Goal: Find specific page/section: Find specific page/section

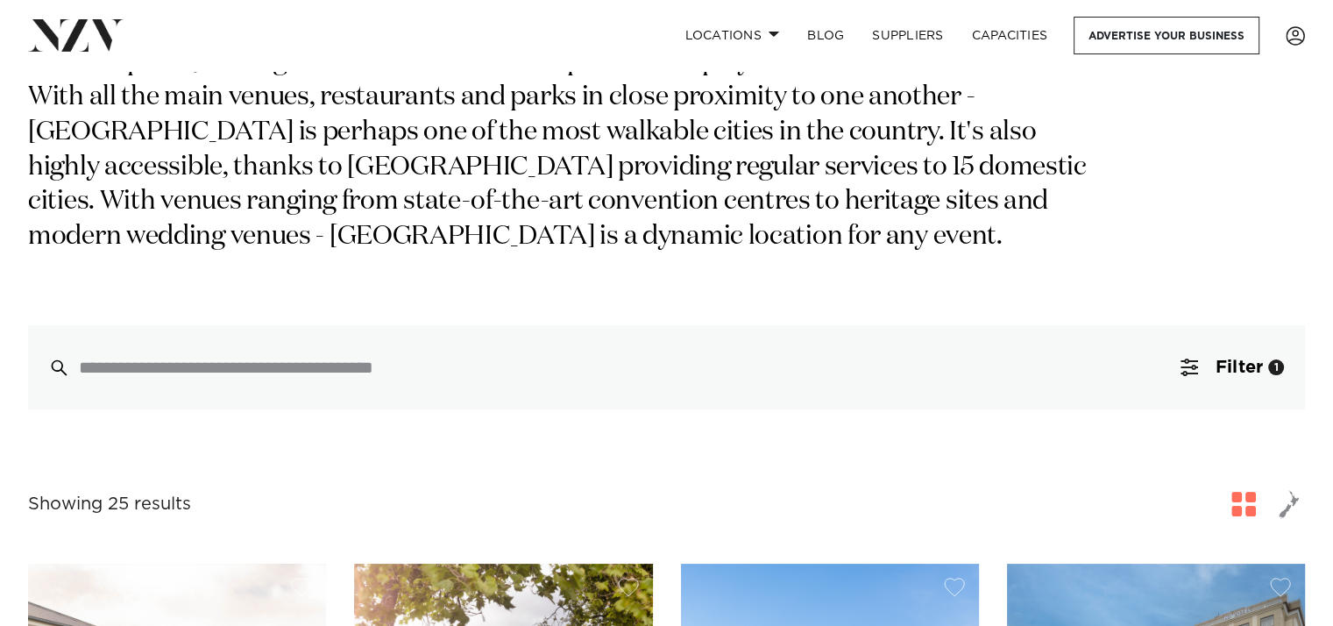
scroll to position [233, 0]
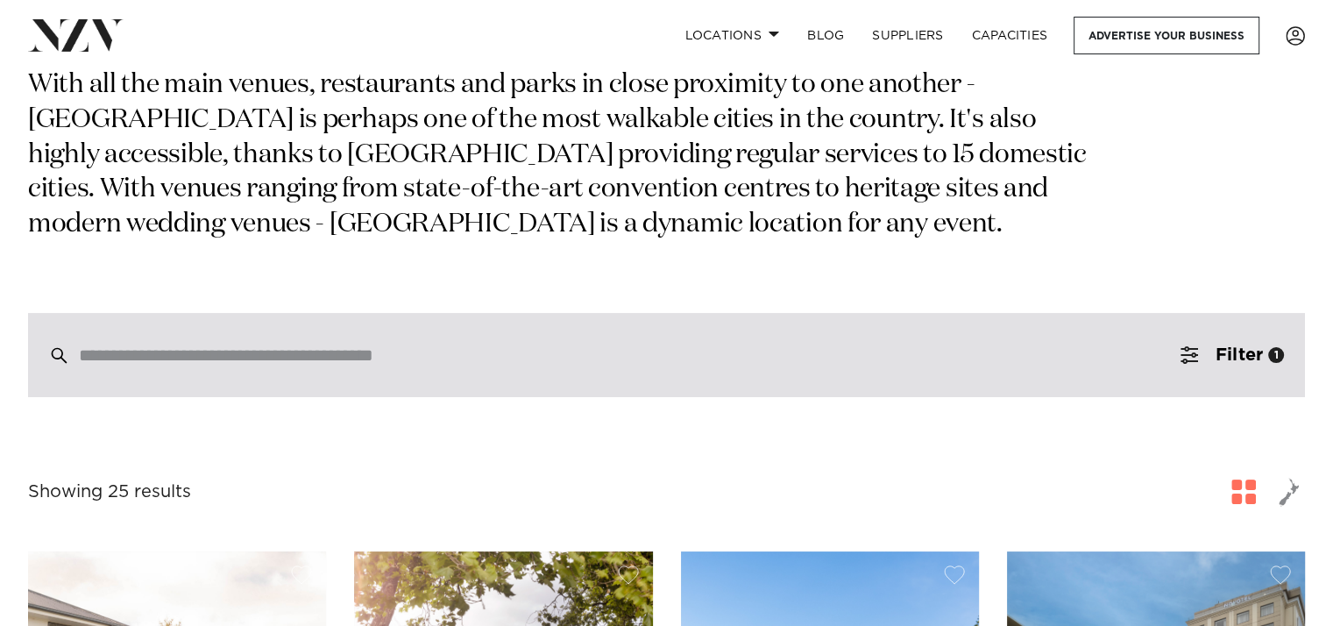
click at [317, 354] on input "search" at bounding box center [629, 354] width 1101 height 19
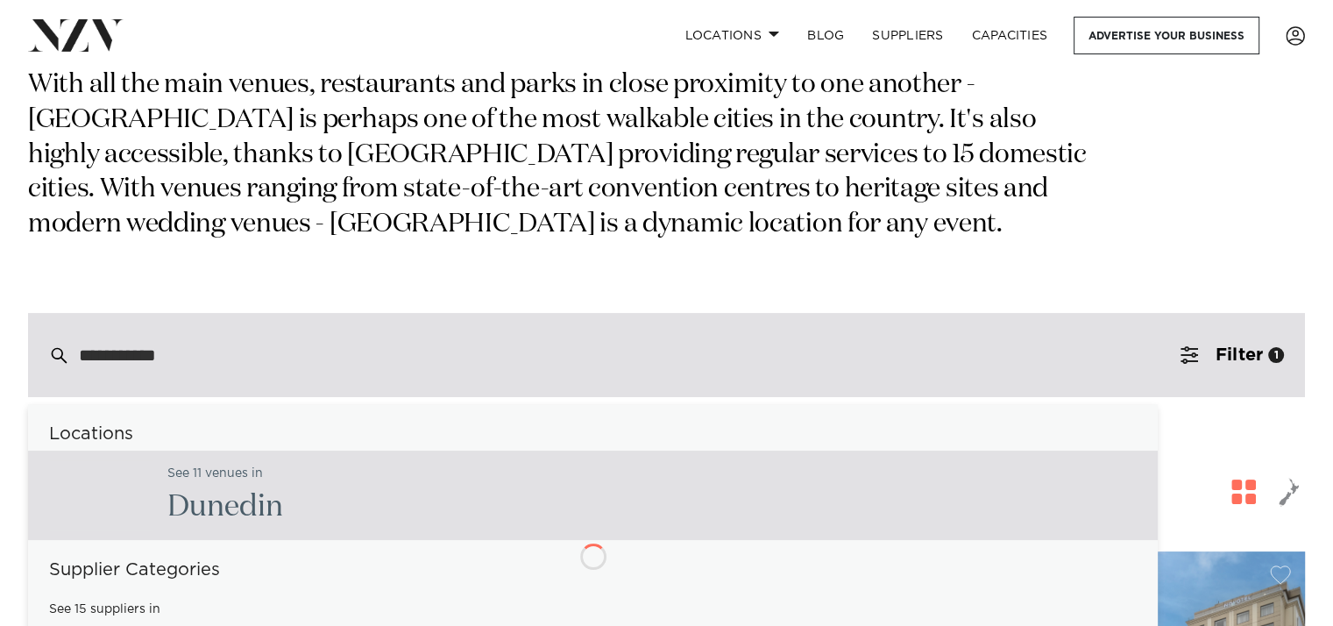
type input "**********"
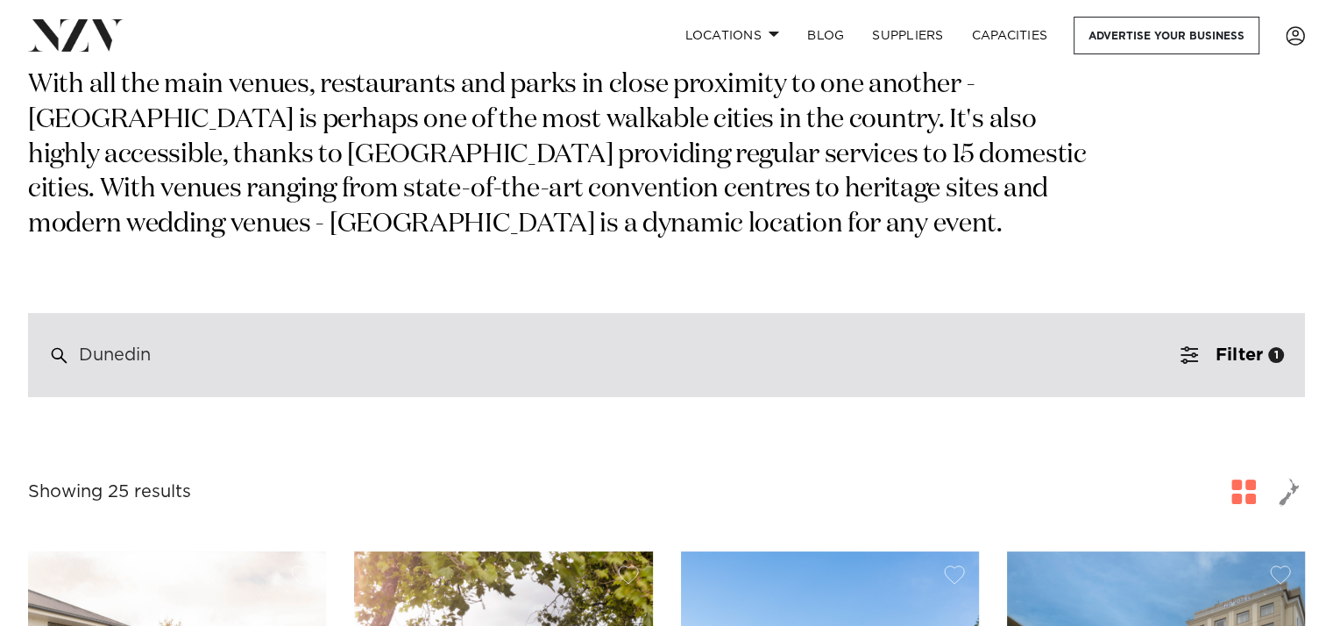
click at [112, 353] on div "Dunedin" at bounding box center [115, 355] width 72 height 16
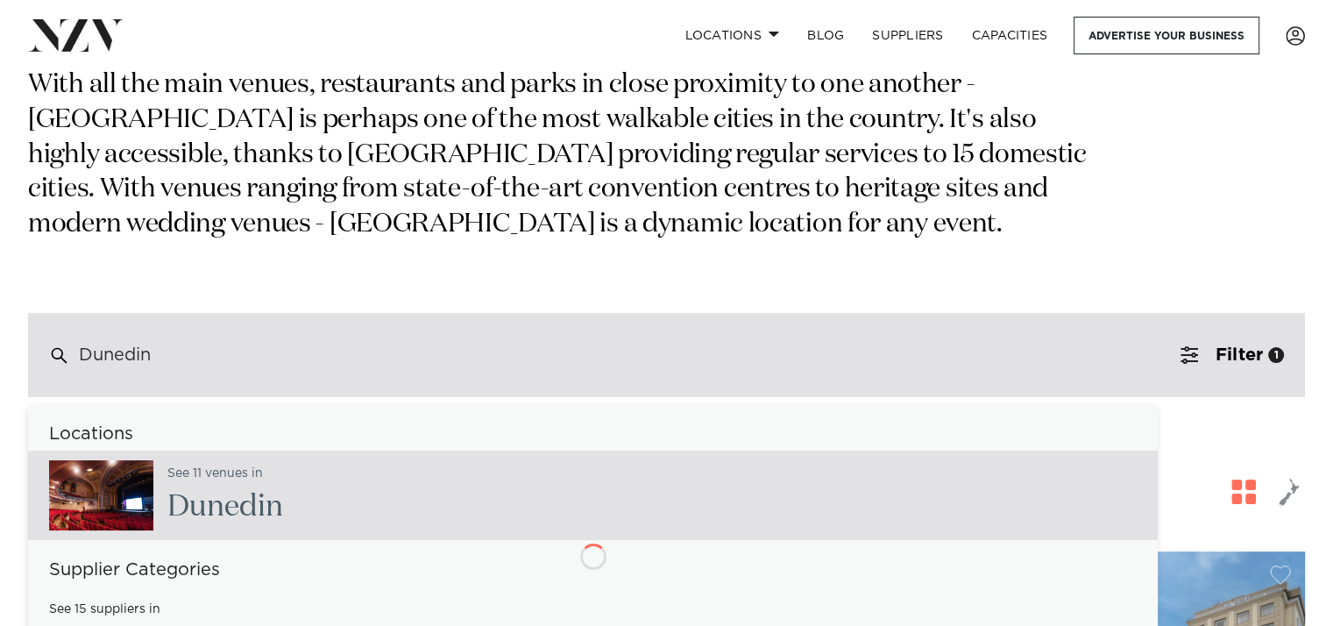
drag, startPoint x: 182, startPoint y: 357, endPoint x: 93, endPoint y: 373, distance: 90.9
click at [26, 356] on div "**********" at bounding box center [666, 152] width 1305 height 489
click at [126, 360] on div "Dunedin" at bounding box center [115, 355] width 72 height 16
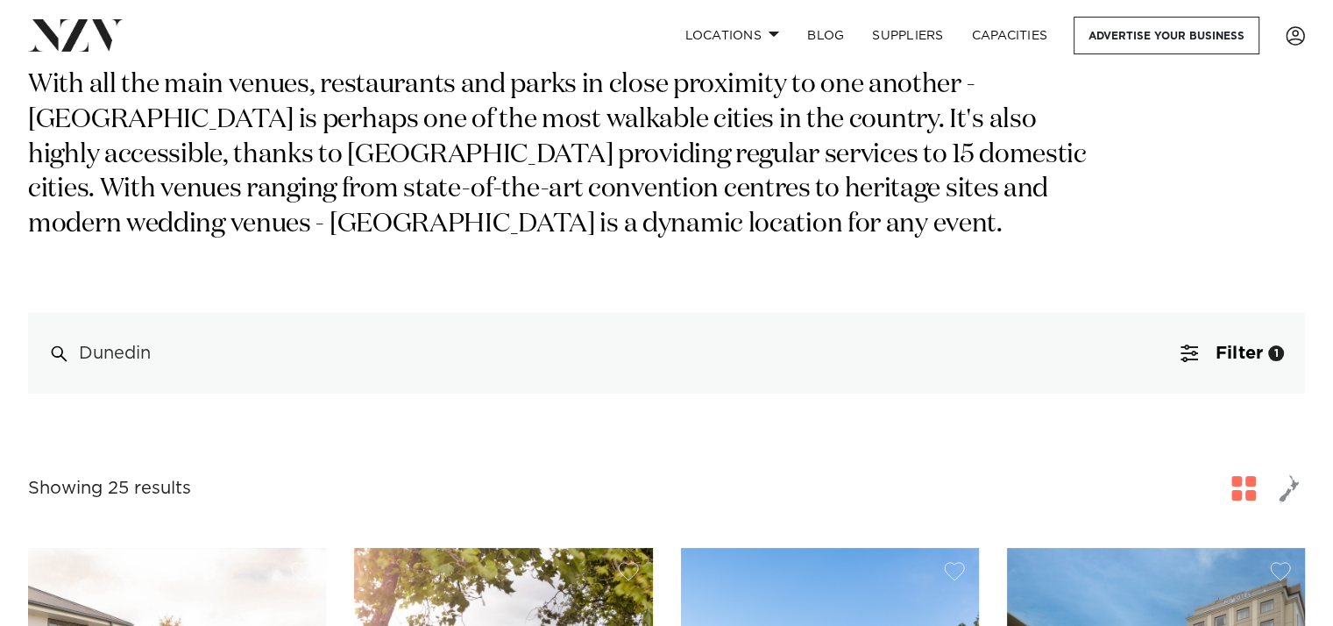
scroll to position [467, 0]
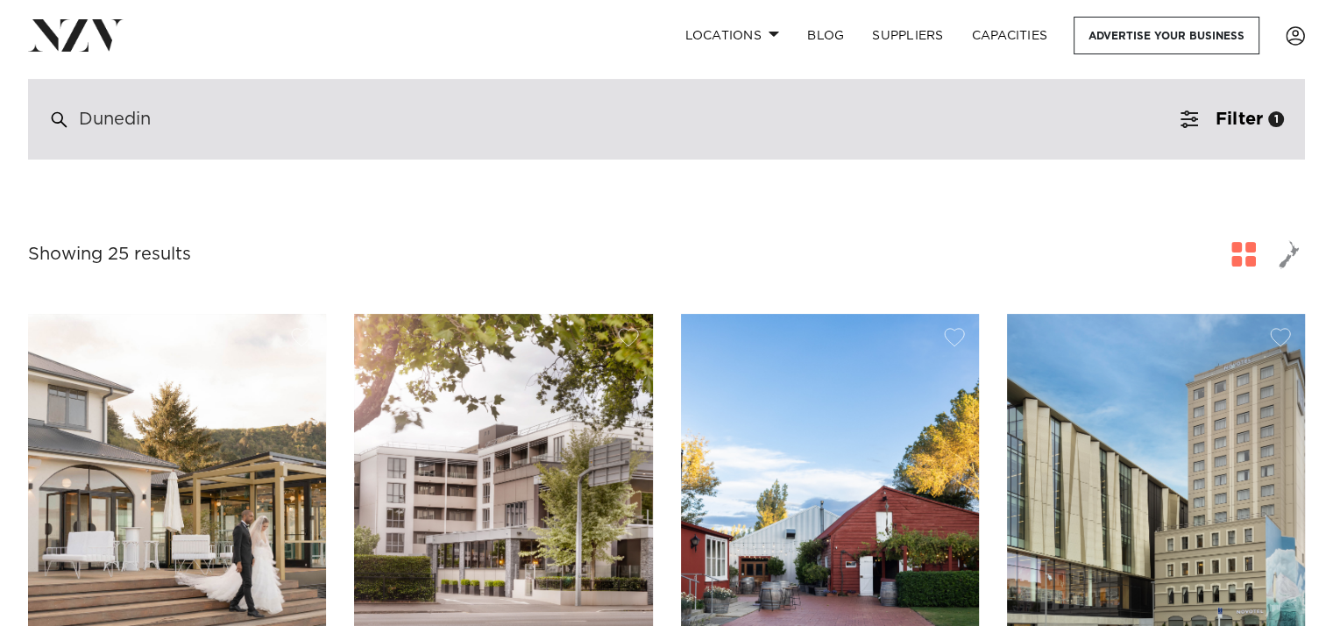
click at [270, 136] on div "Dunedin" at bounding box center [666, 119] width 1277 height 81
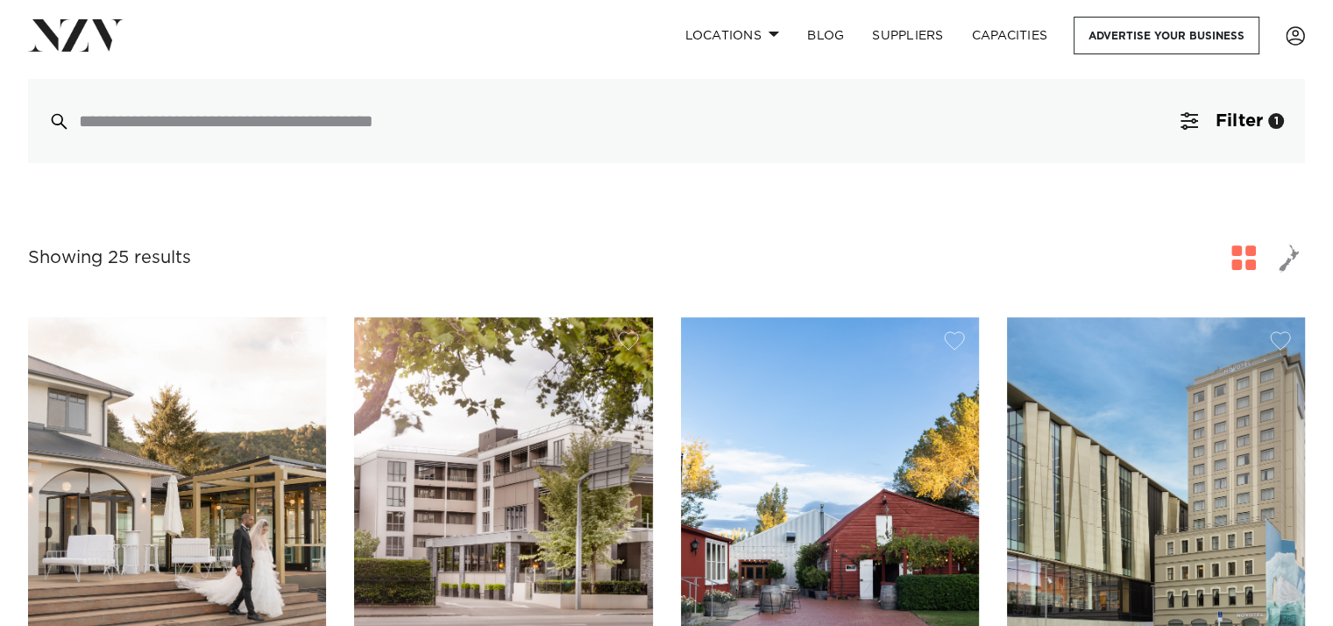
click at [424, 46] on div "Locations [GEOGRAPHIC_DATA] [GEOGRAPHIC_DATA] [GEOGRAPHIC_DATA] [GEOGRAPHIC_DAT…" at bounding box center [859, 36] width 892 height 38
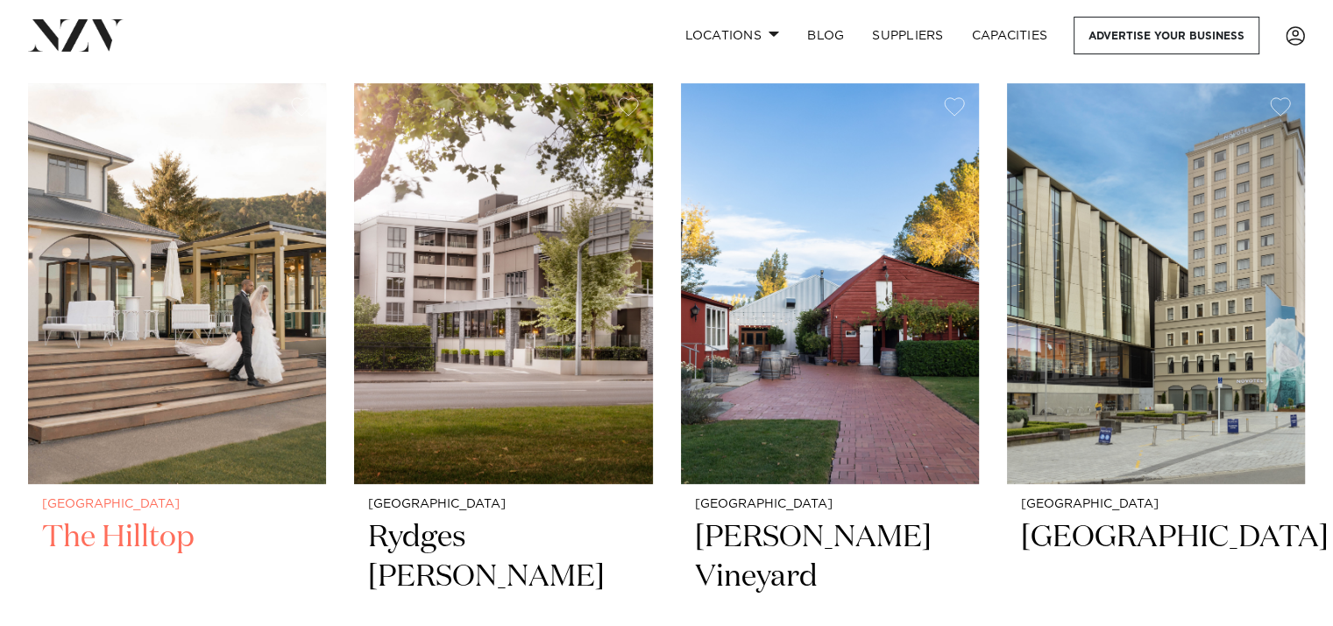
scroll to position [934, 0]
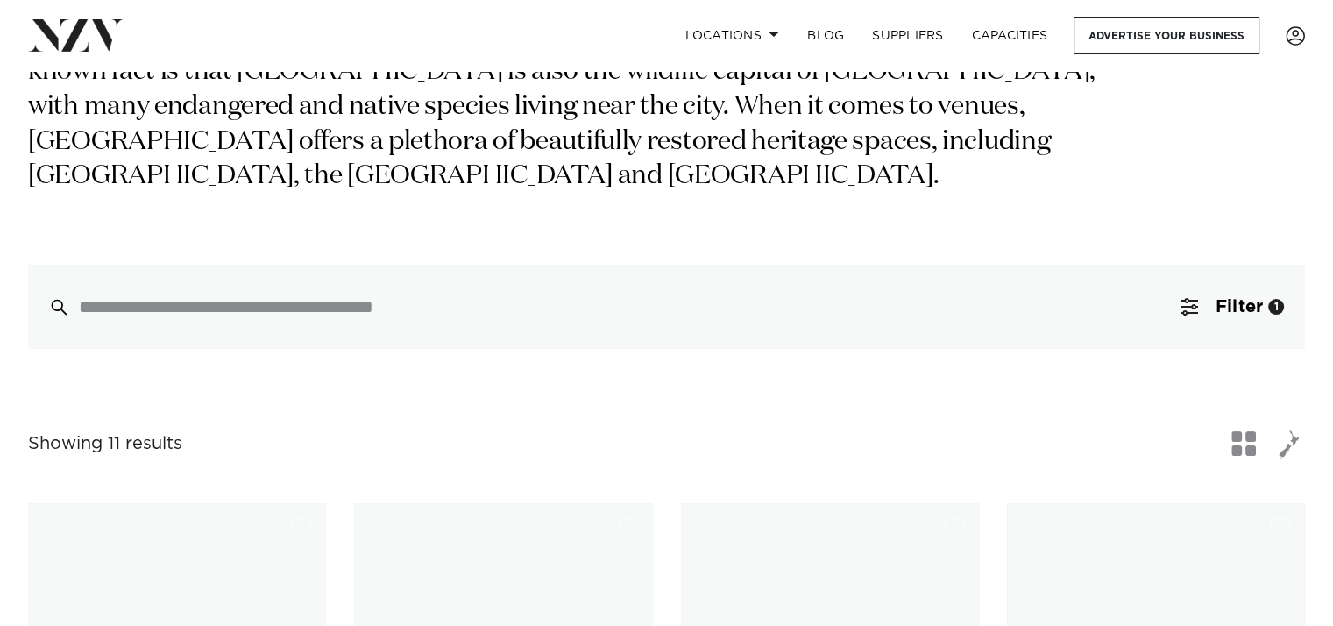
scroll to position [233, 0]
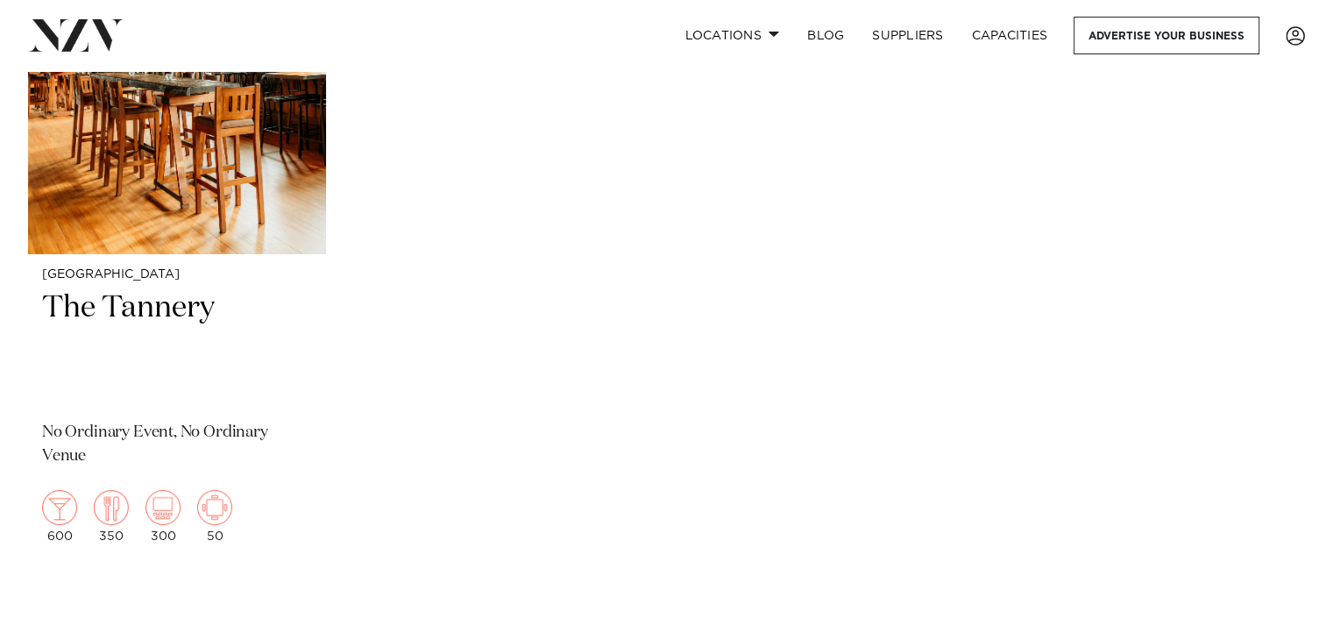
scroll to position [5375, 0]
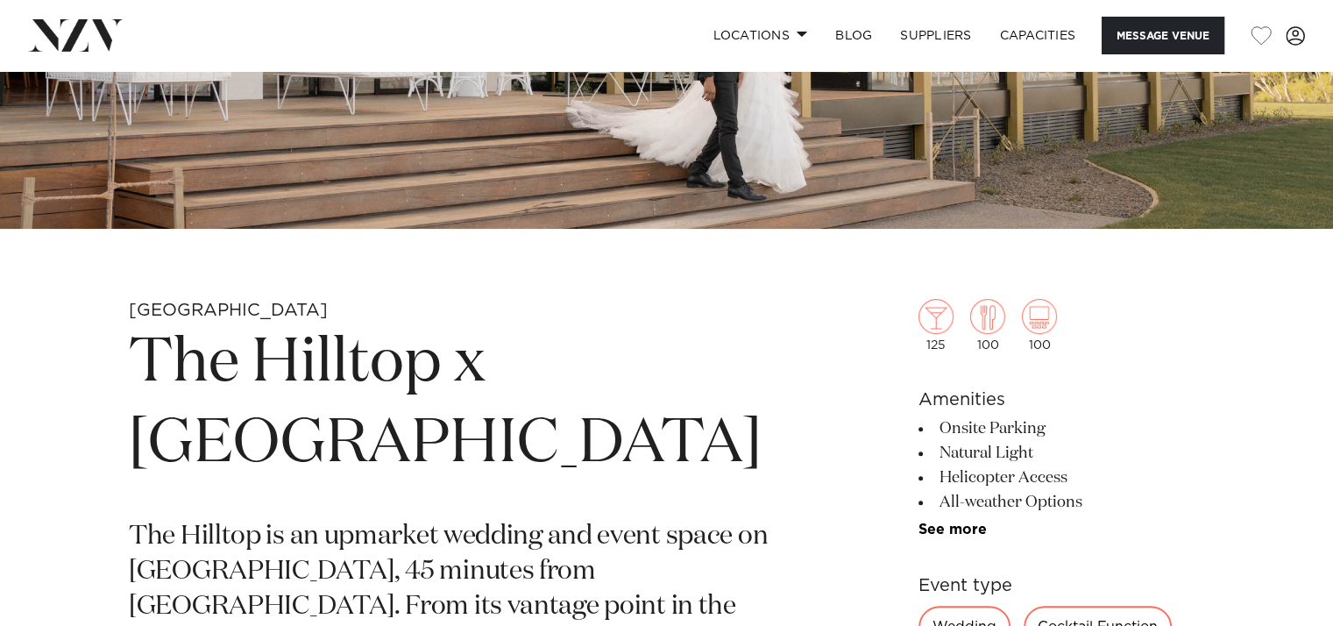
scroll to position [701, 0]
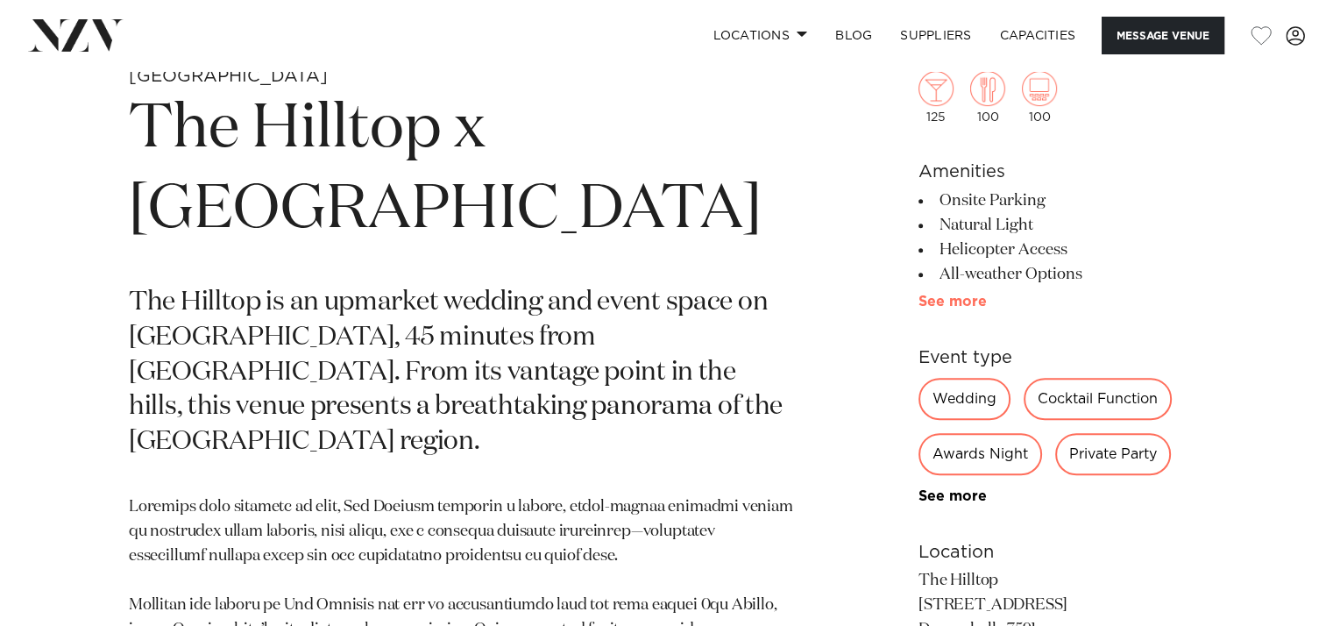
click at [952, 297] on link "See more" at bounding box center [987, 302] width 137 height 14
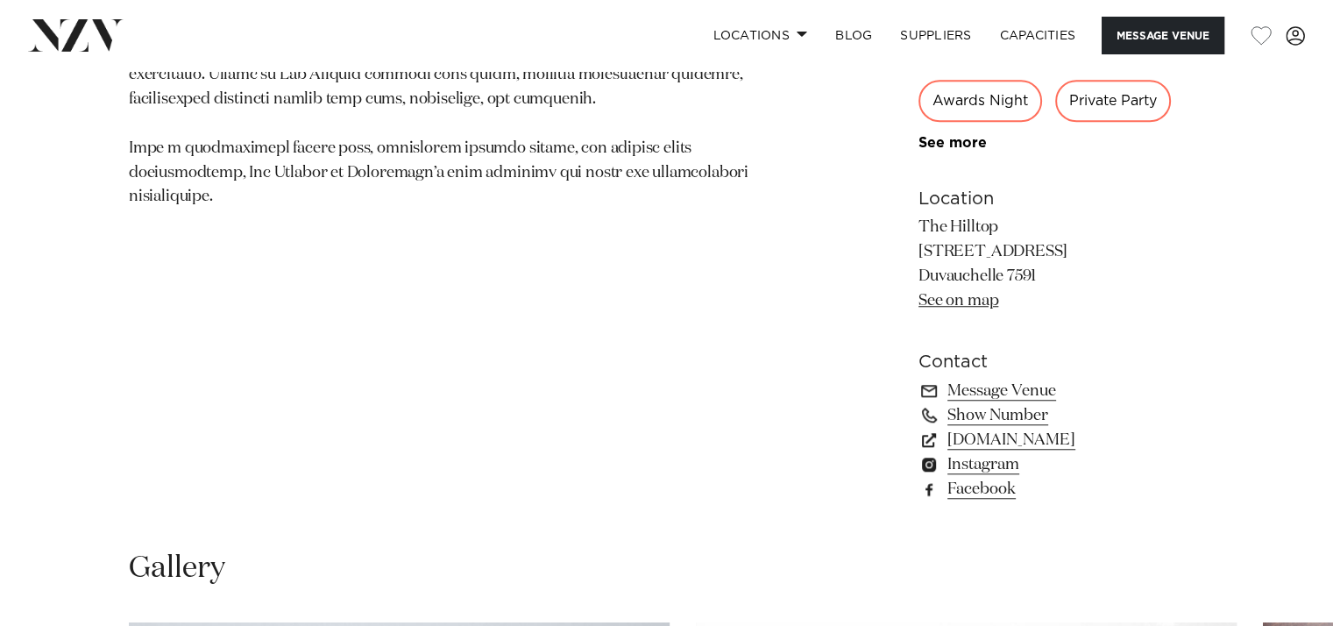
scroll to position [1636, 0]
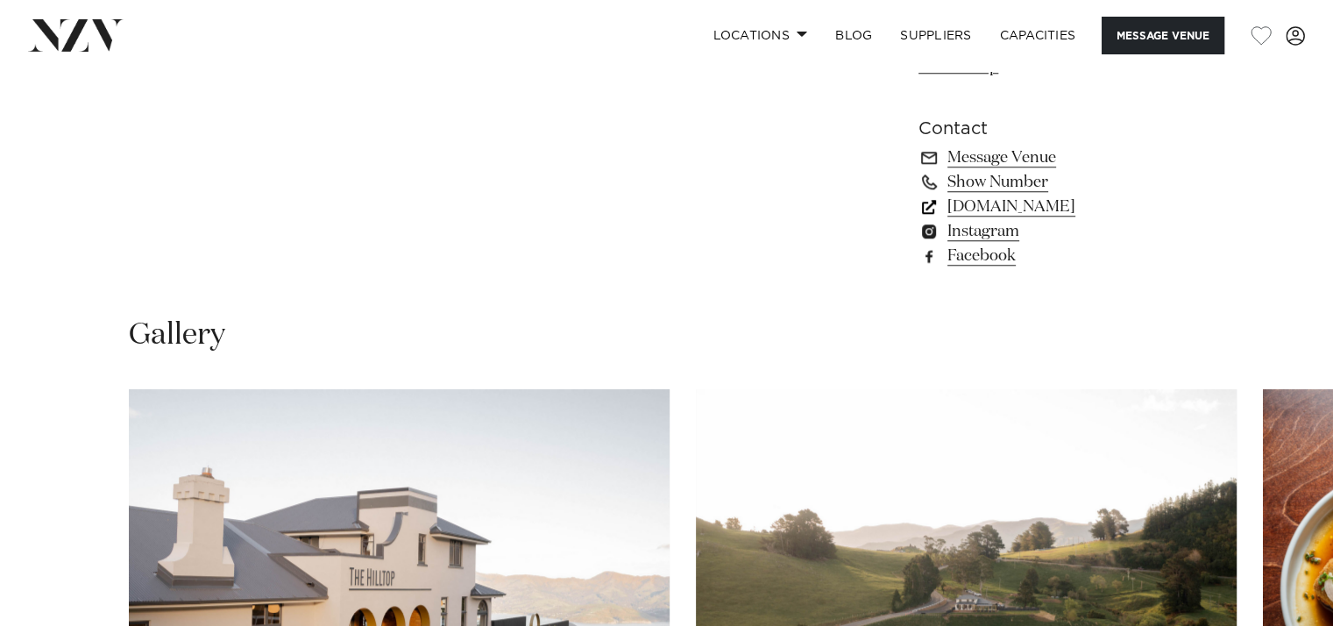
click at [992, 206] on link "www.thehilltop.co.nz" at bounding box center [1062, 207] width 286 height 25
click at [994, 202] on link "www.thehilltop.co.nz" at bounding box center [1062, 207] width 286 height 25
click at [1066, 209] on link "www.thehilltop.co.nz" at bounding box center [1062, 207] width 286 height 25
